Goal: Transaction & Acquisition: Purchase product/service

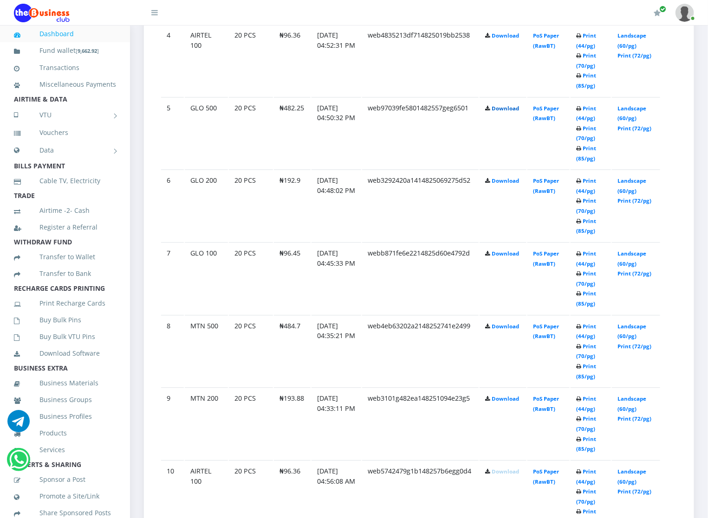
click at [516, 109] on link "Download" at bounding box center [504, 108] width 27 height 7
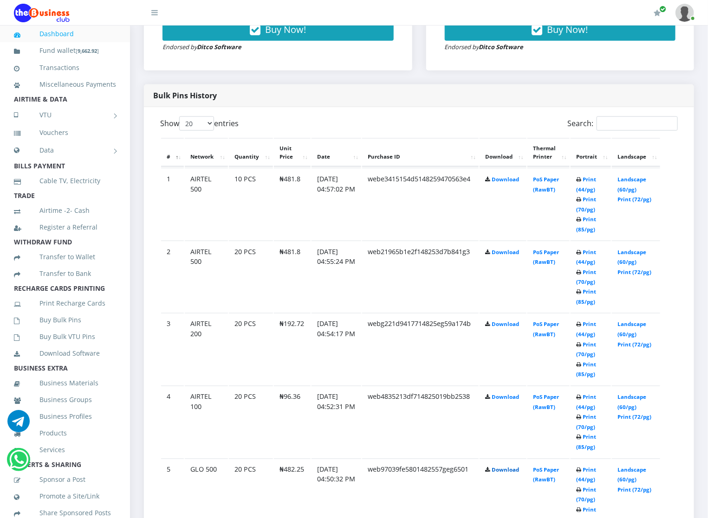
scroll to position [395, 0]
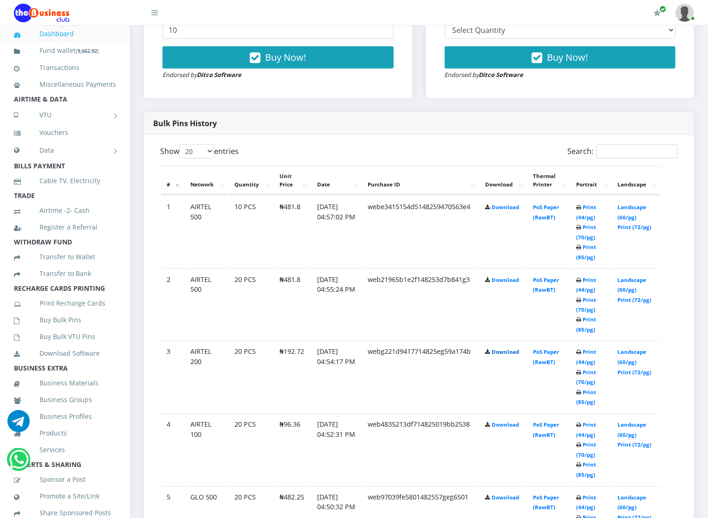
click at [496, 354] on link "Download" at bounding box center [504, 352] width 27 height 7
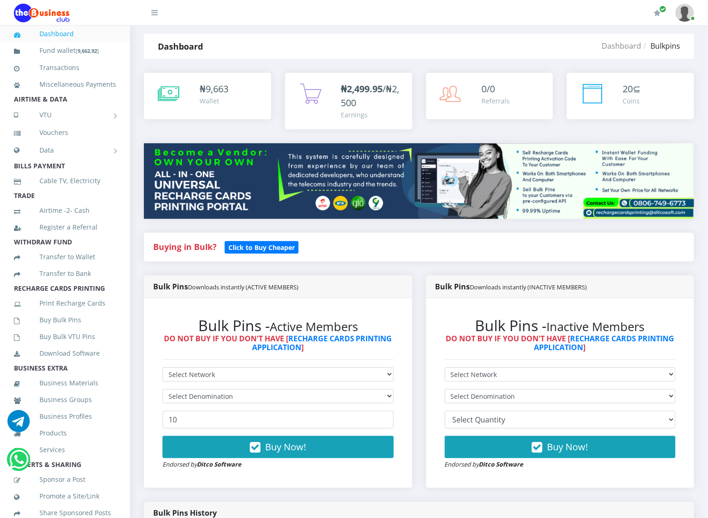
scroll to position [0, 0]
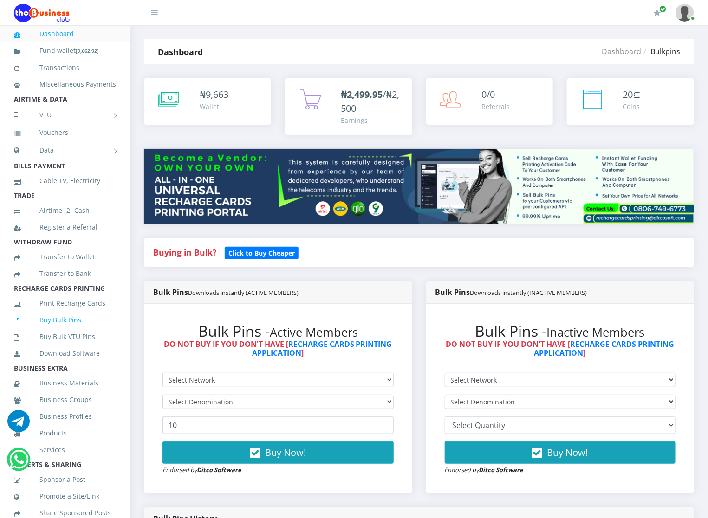
click at [100, 331] on link "Buy Bulk Pins" at bounding box center [65, 319] width 102 height 21
drag, startPoint x: 0, startPoint y: 0, endPoint x: 184, endPoint y: 380, distance: 422.7
click at [184, 380] on select "Select Network MTN Globacom 9Mobile Airtel" at bounding box center [277, 380] width 231 height 14
select select "MTN"
click at [162, 374] on select "Select Network MTN Globacom 9Mobile Airtel" at bounding box center [277, 380] width 231 height 14
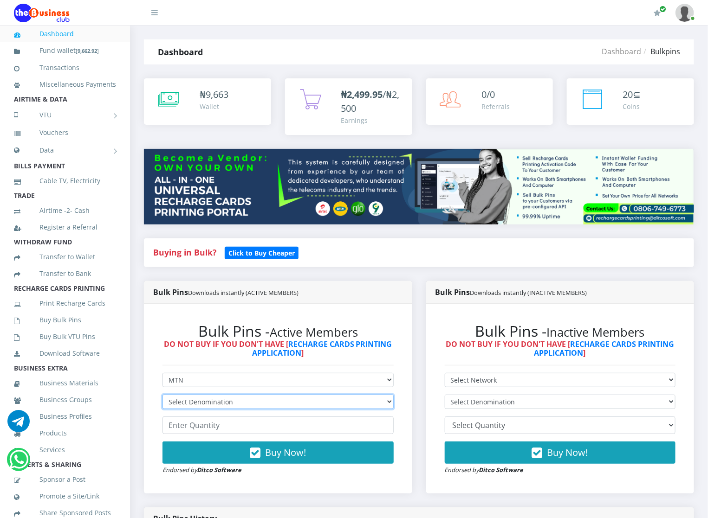
click at [183, 403] on select "Select Denomination MTN NGN100 - ₦96.94 MTN NGN200 - ₦193.88 MTN NGN400 - ₦387.…" at bounding box center [277, 402] width 231 height 14
select select "96.94-100"
click at [162, 396] on select "Select Denomination MTN NGN100 - ₦96.94 MTN NGN200 - ₦193.88 MTN NGN400 - ₦387.…" at bounding box center [277, 402] width 231 height 14
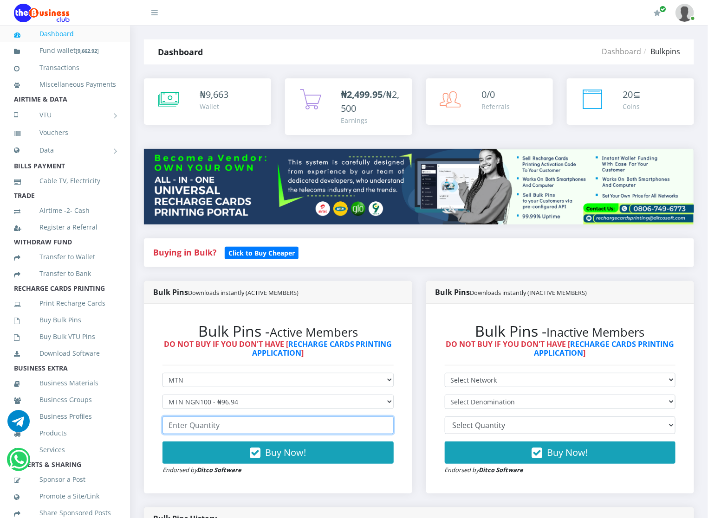
click at [193, 428] on input "number" at bounding box center [277, 426] width 231 height 18
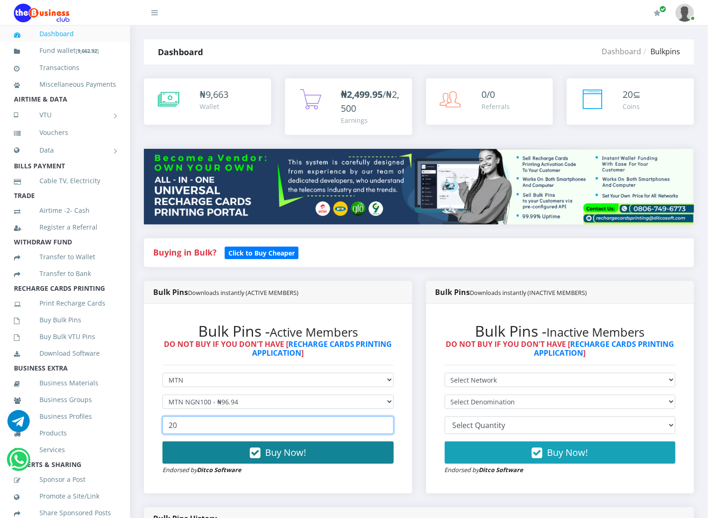
type input "20"
click at [197, 457] on button "Buy Now!" at bounding box center [277, 453] width 231 height 22
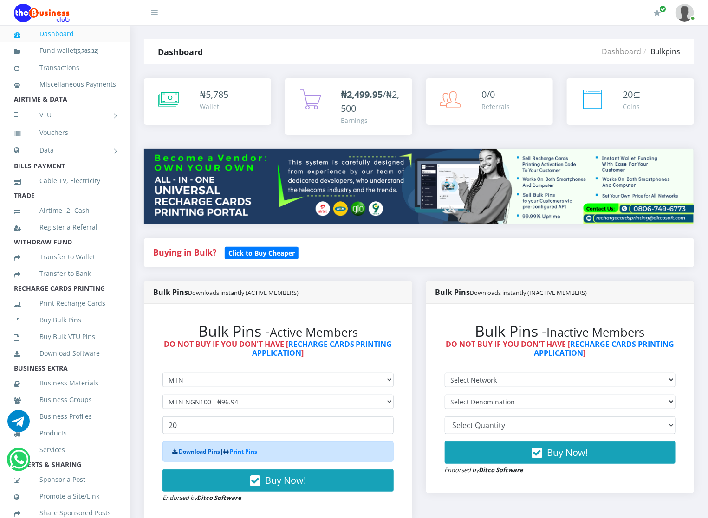
click at [209, 451] on link "Download Pins" at bounding box center [199, 452] width 41 height 8
